Goal: Navigation & Orientation: Go to known website

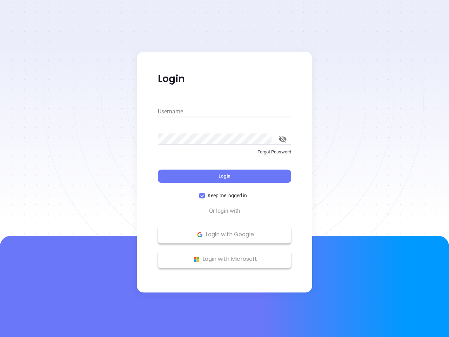
click at [225, 168] on div "Login" at bounding box center [224, 172] width 133 height 22
click at [225, 112] on input "Username" at bounding box center [224, 111] width 133 height 11
click at [283, 139] on icon "toggle password visibility" at bounding box center [283, 139] width 8 height 7
click at [225, 176] on span "Login" at bounding box center [225, 176] width 12 height 6
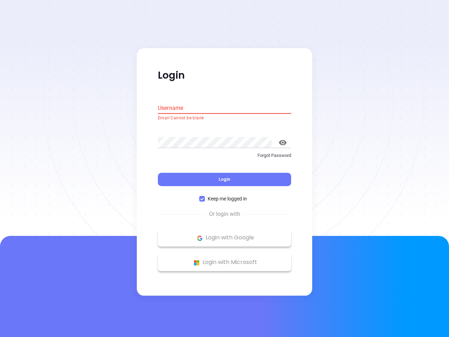
click at [225, 195] on span "Keep me logged in" at bounding box center [227, 199] width 45 height 8
click at [205, 196] on input "Keep me logged in" at bounding box center [202, 199] width 6 height 6
checkbox input "false"
click at [225, 234] on p "Login with Google" at bounding box center [224, 238] width 126 height 11
click at [225, 259] on p "Login with Microsoft" at bounding box center [224, 262] width 126 height 11
